Goal: Navigation & Orientation: Find specific page/section

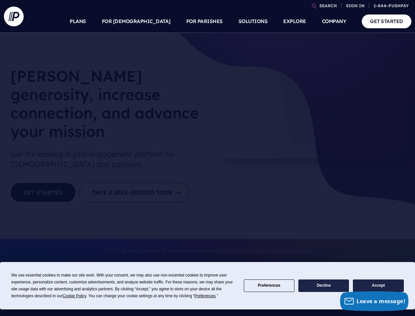
click at [207, 158] on section at bounding box center [207, 158] width 415 height 316
click at [76, 296] on span "Cookie Policy" at bounding box center [74, 295] width 24 height 5
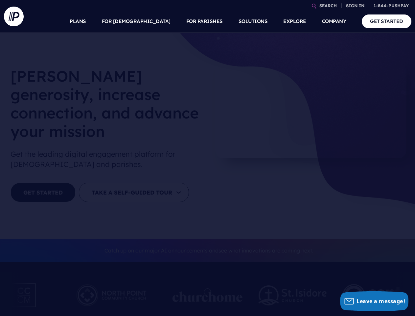
click at [206, 296] on div at bounding box center [208, 297] width 70 height 36
click at [269, 285] on img at bounding box center [293, 295] width 68 height 20
click at [324, 285] on img at bounding box center [293, 295] width 68 height 20
click at [378, 285] on img at bounding box center [382, 295] width 79 height 36
click at [328, 6] on link "SEARCH" at bounding box center [328, 6] width 23 height 12
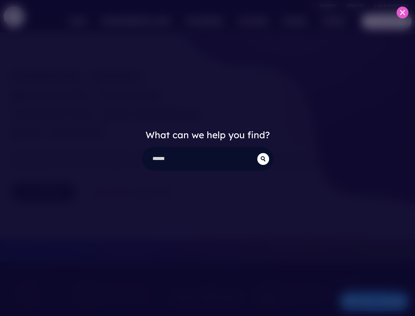
click at [355, 6] on div "What can we help you find?" at bounding box center [207, 158] width 415 height 316
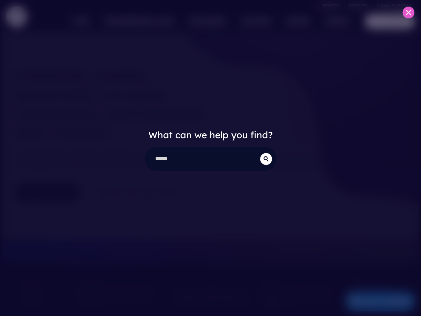
click at [152, 21] on div "What can we help you find?" at bounding box center [210, 158] width 421 height 316
click at [205, 21] on div "What can we help you find?" at bounding box center [210, 158] width 421 height 316
